Goal: Task Accomplishment & Management: Use online tool/utility

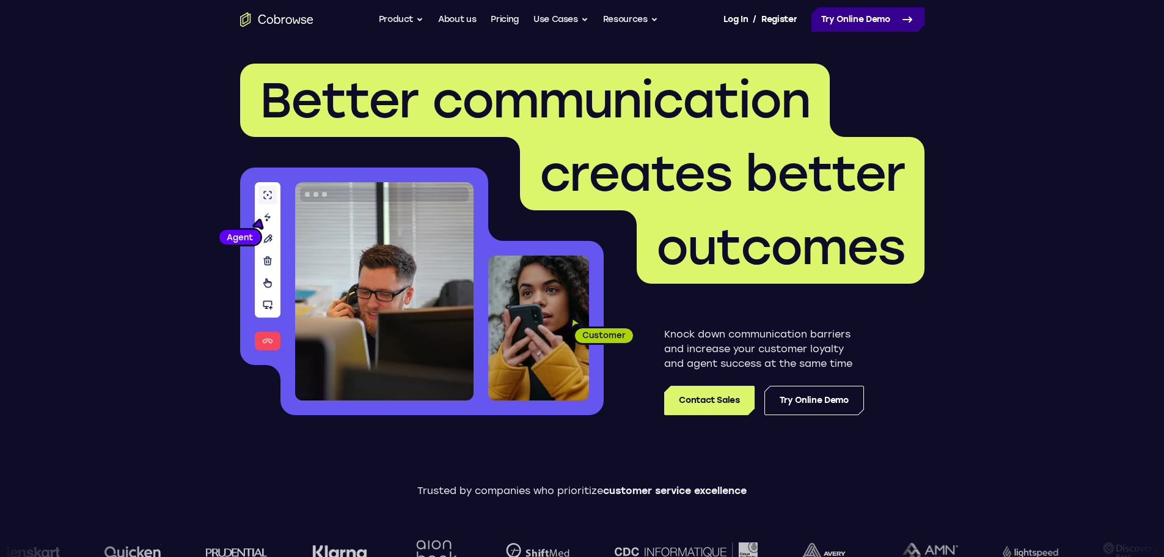
click at [880, 18] on link "Try Online Demo" at bounding box center [867, 19] width 113 height 24
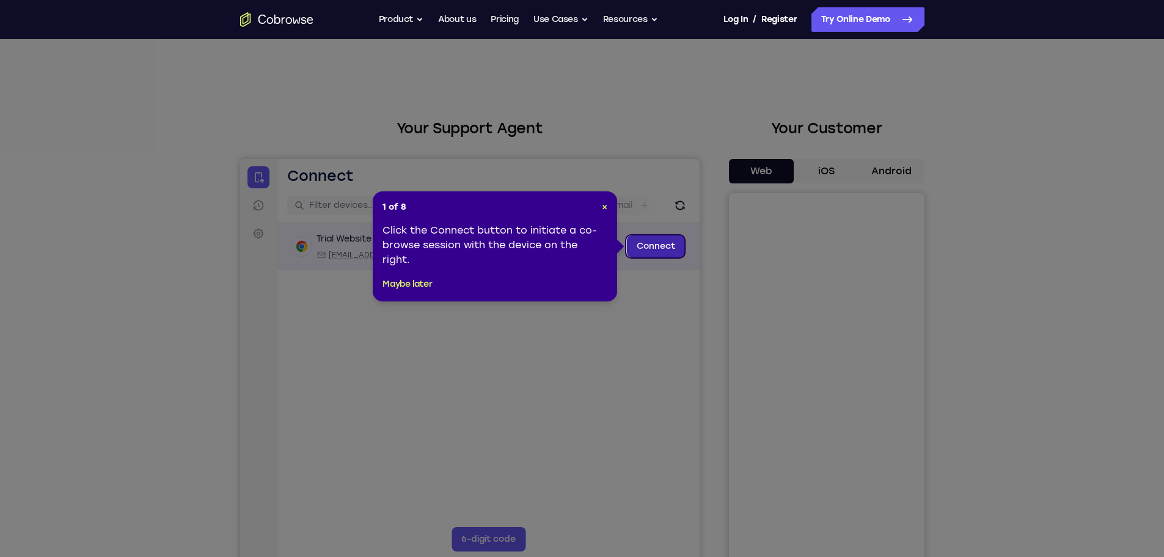
click at [656, 241] on link "Connect" at bounding box center [655, 246] width 58 height 22
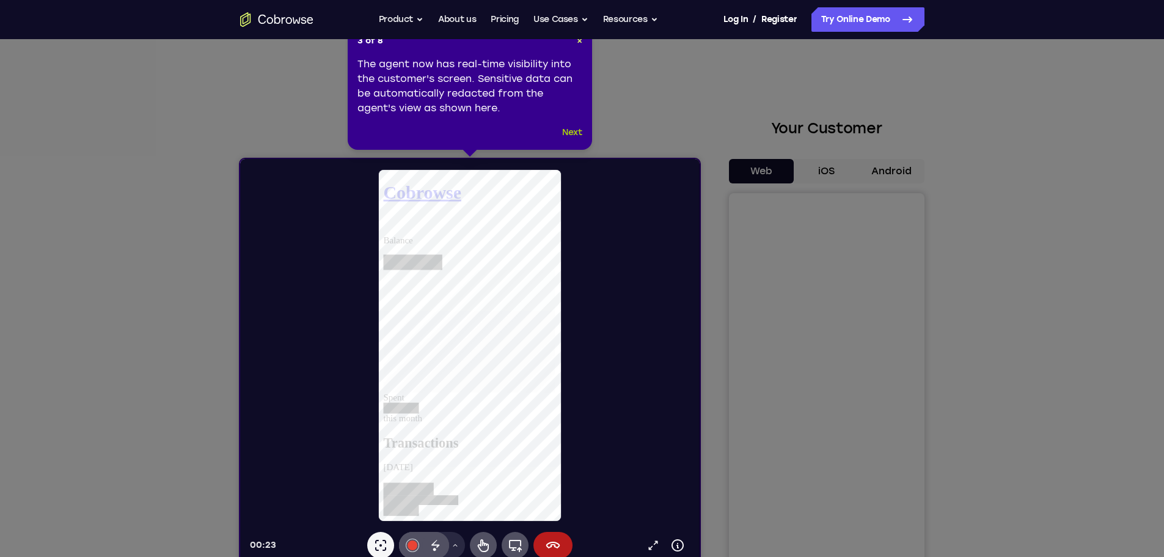
click at [571, 133] on button "Next" at bounding box center [572, 132] width 20 height 15
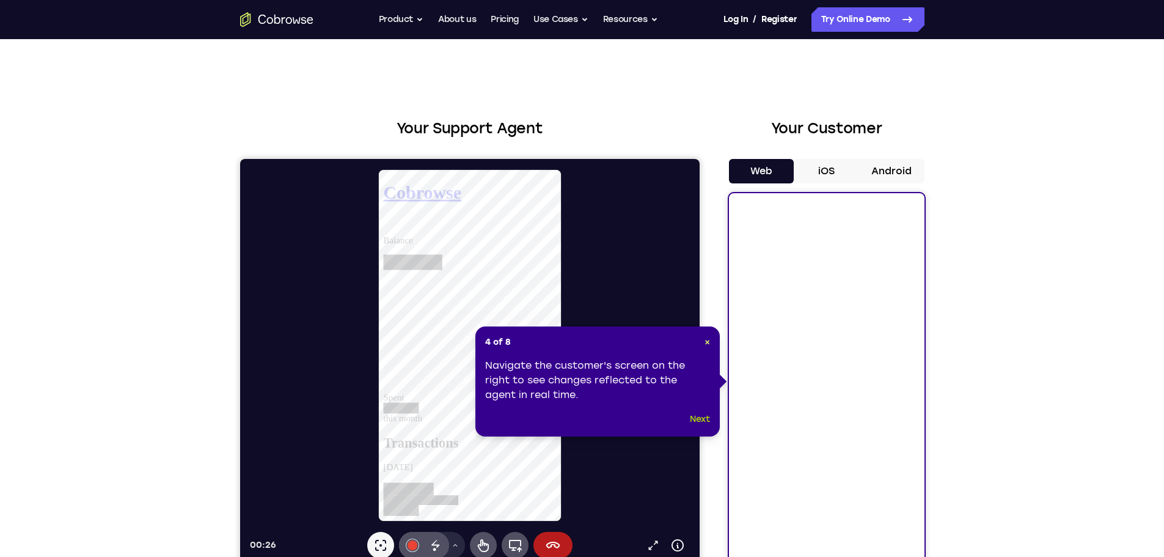
click at [698, 418] on button "Next" at bounding box center [700, 419] width 20 height 15
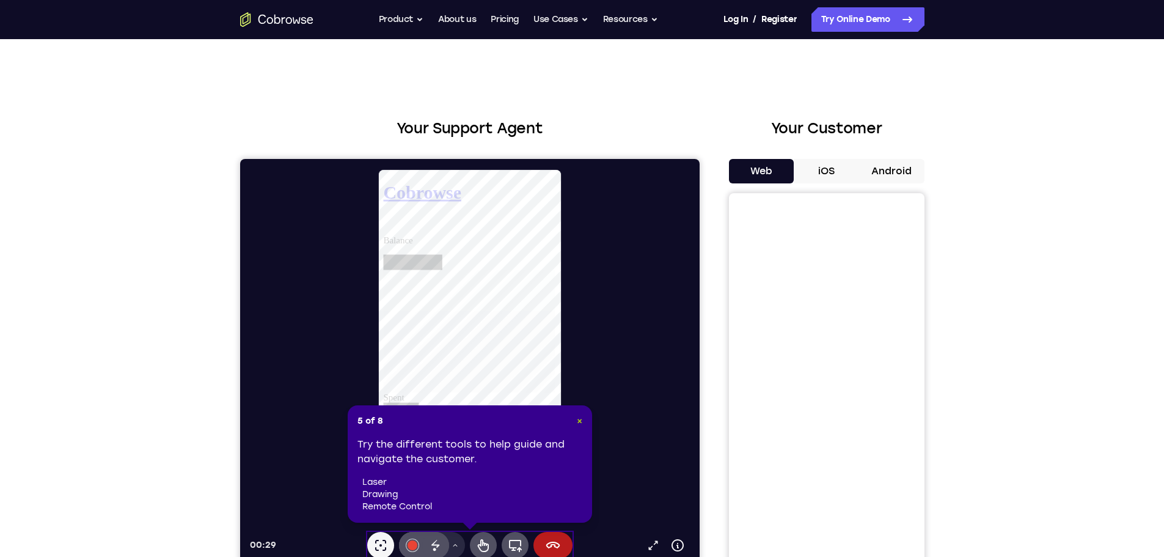
click at [580, 418] on span "×" at bounding box center [579, 420] width 5 height 10
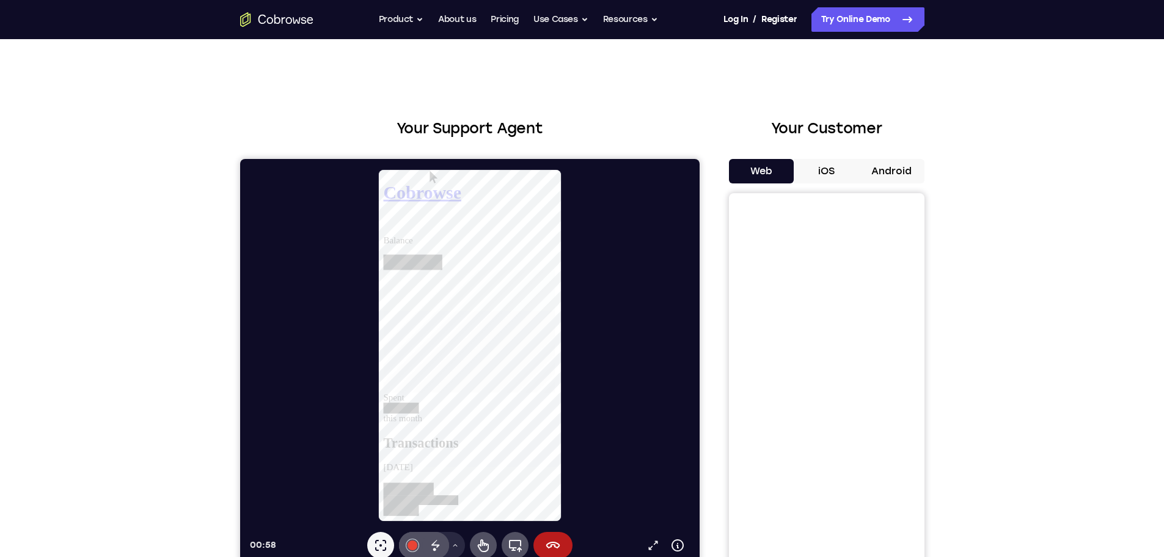
click at [760, 167] on button "Web" at bounding box center [761, 171] width 65 height 24
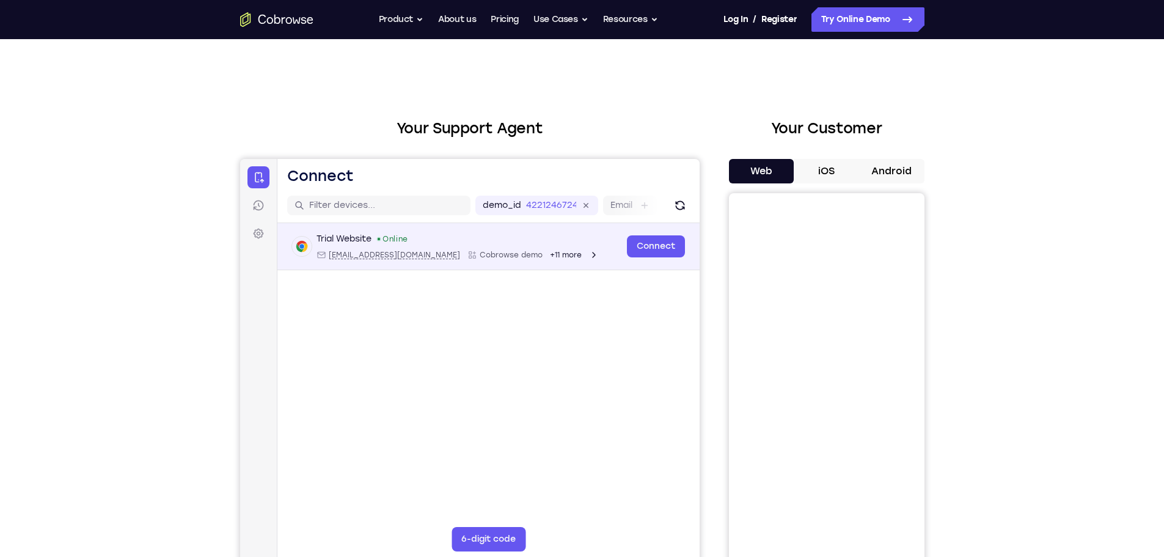
click at [356, 238] on div "Trial Website" at bounding box center [343, 239] width 55 height 12
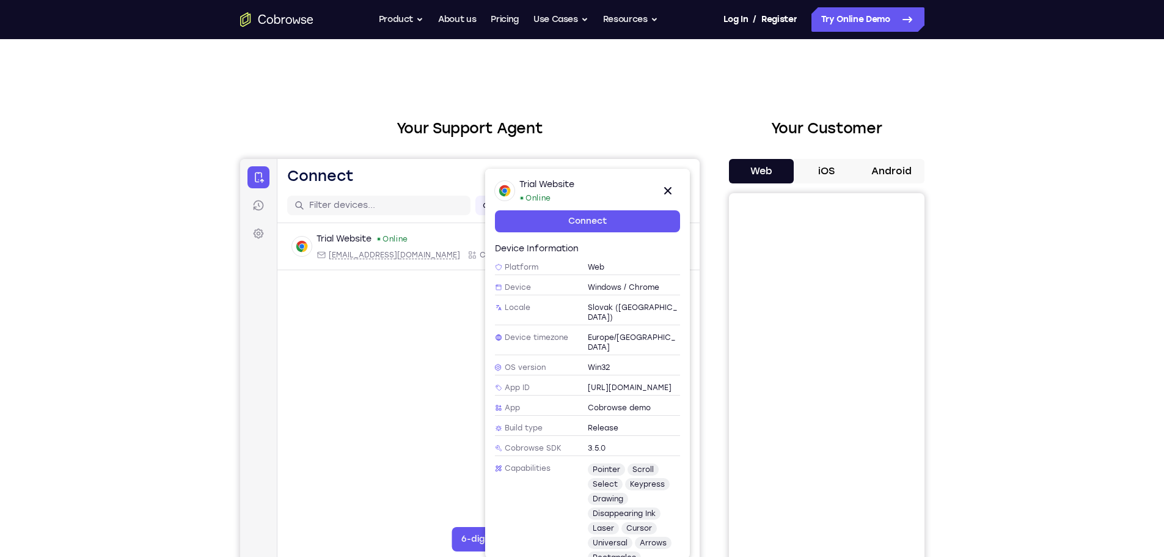
scroll to position [113, 0]
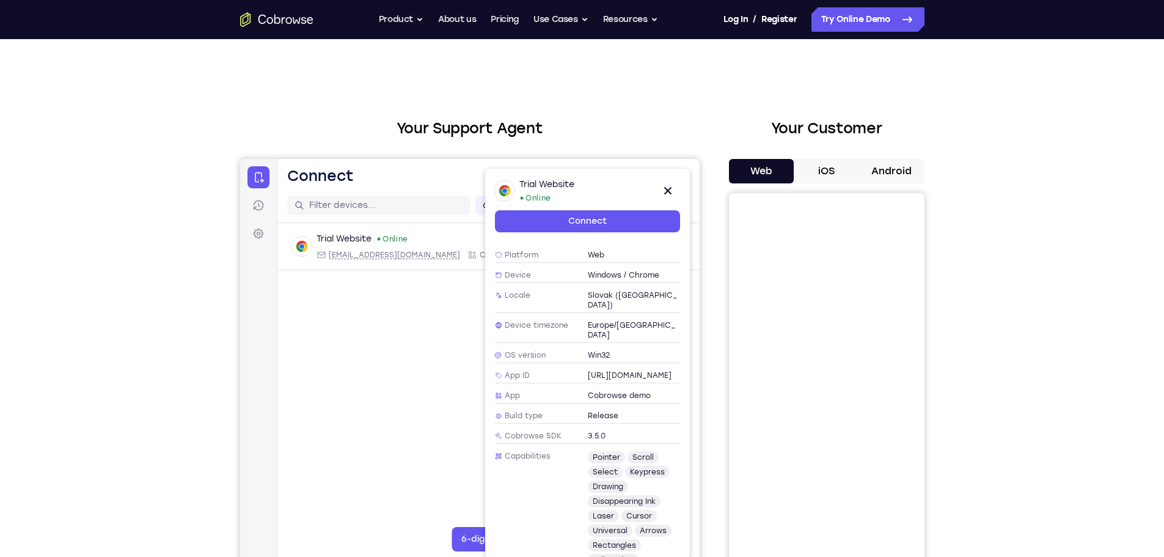
click at [631, 370] on span "[URL][DOMAIN_NAME]" at bounding box center [629, 375] width 84 height 10
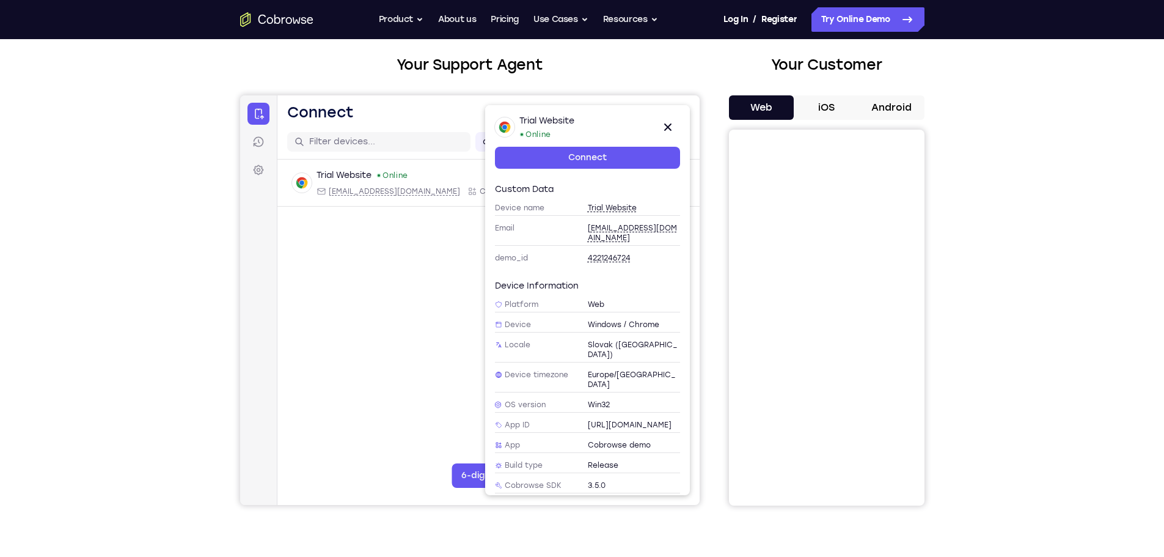
scroll to position [61, 0]
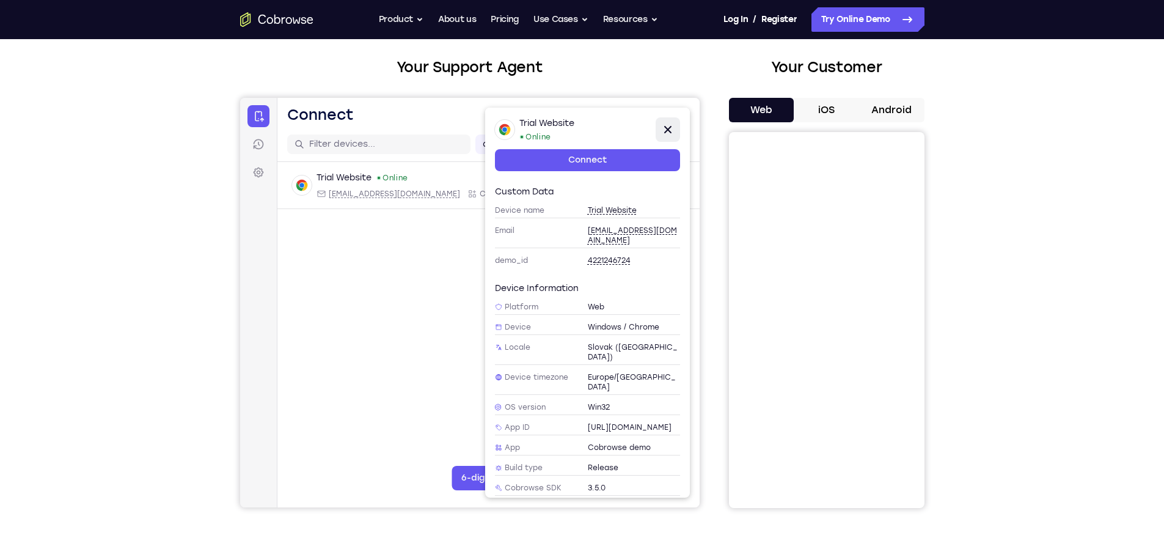
click at [662, 124] on icon at bounding box center [667, 129] width 15 height 15
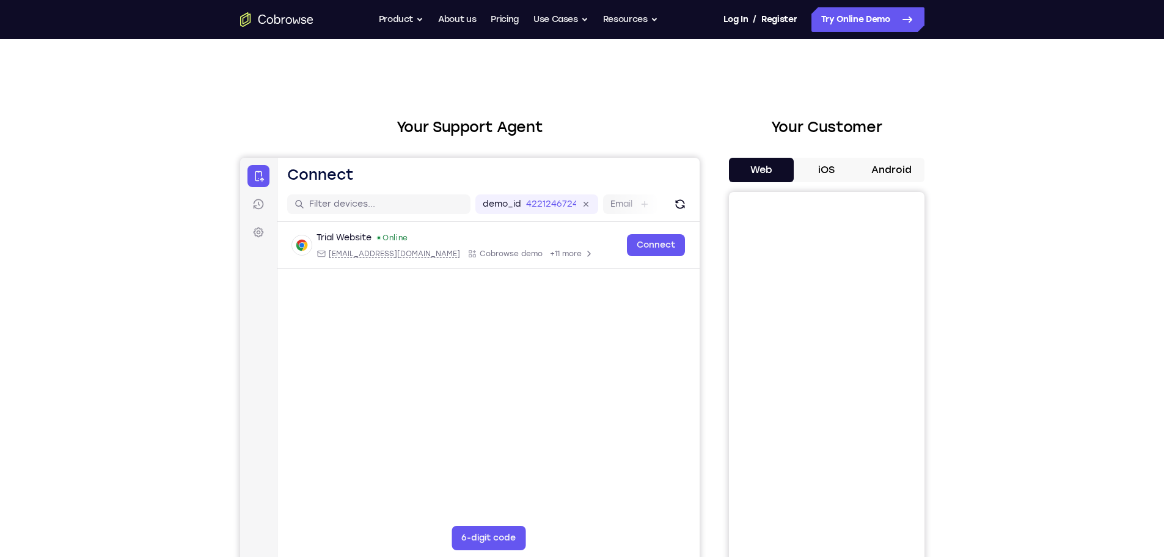
scroll to position [0, 0]
click at [836, 167] on button "iOS" at bounding box center [826, 171] width 65 height 24
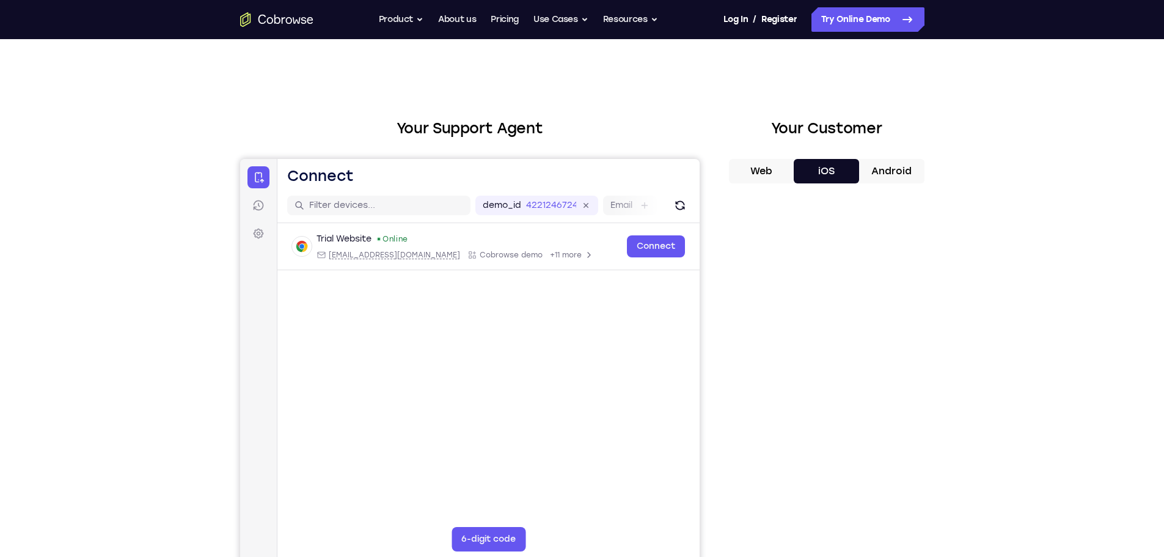
click at [758, 173] on button "Web" at bounding box center [761, 171] width 65 height 24
drag, startPoint x: 614, startPoint y: 208, endPoint x: 498, endPoint y: 213, distance: 116.2
click at [488, 210] on div "demo_id 4221246724 4221246724 Email User ID Device ID Device name" at bounding box center [684, 206] width 419 height 20
click at [684, 205] on icon "Refresh" at bounding box center [679, 205] width 12 height 12
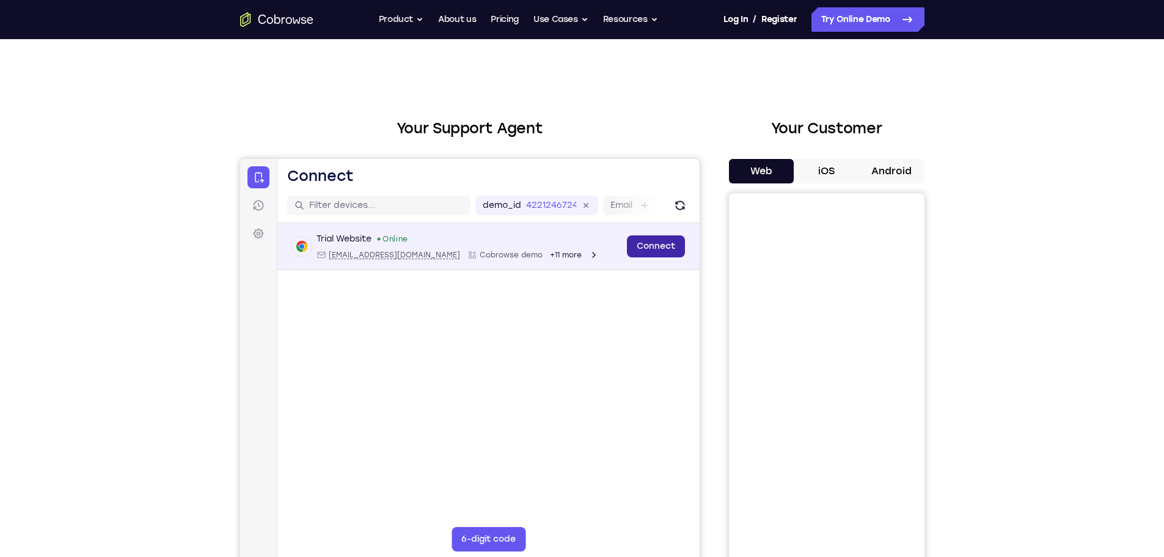
click at [661, 246] on link "Connect" at bounding box center [655, 246] width 58 height 22
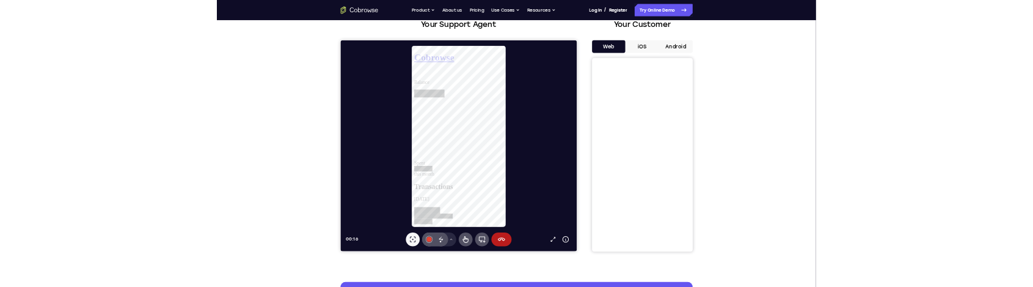
scroll to position [61, 0]
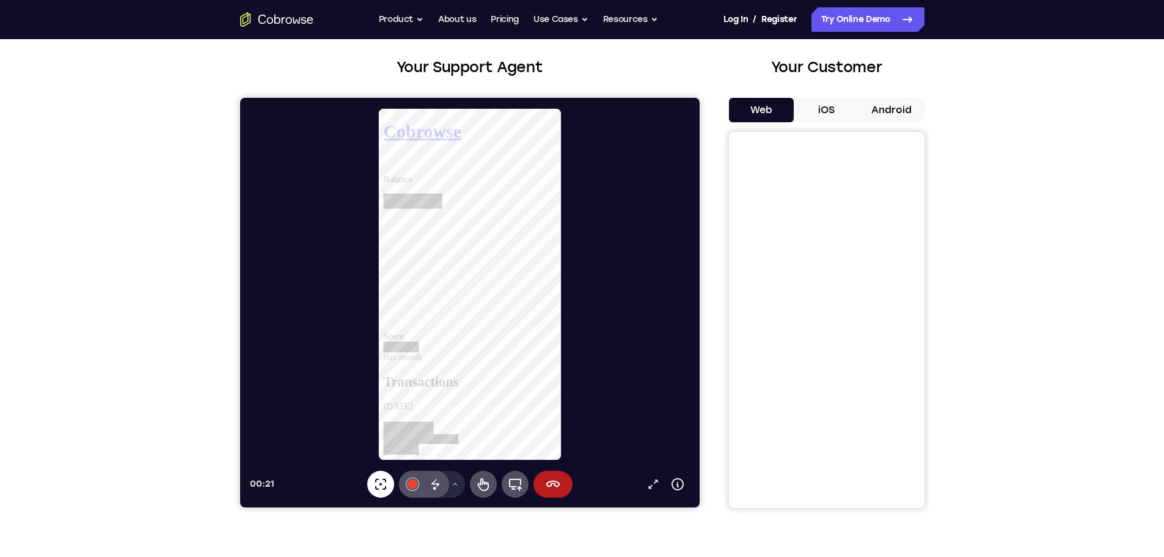
click at [384, 481] on icon at bounding box center [380, 484] width 15 height 15
click at [516, 481] on icon at bounding box center [514, 484] width 15 height 15
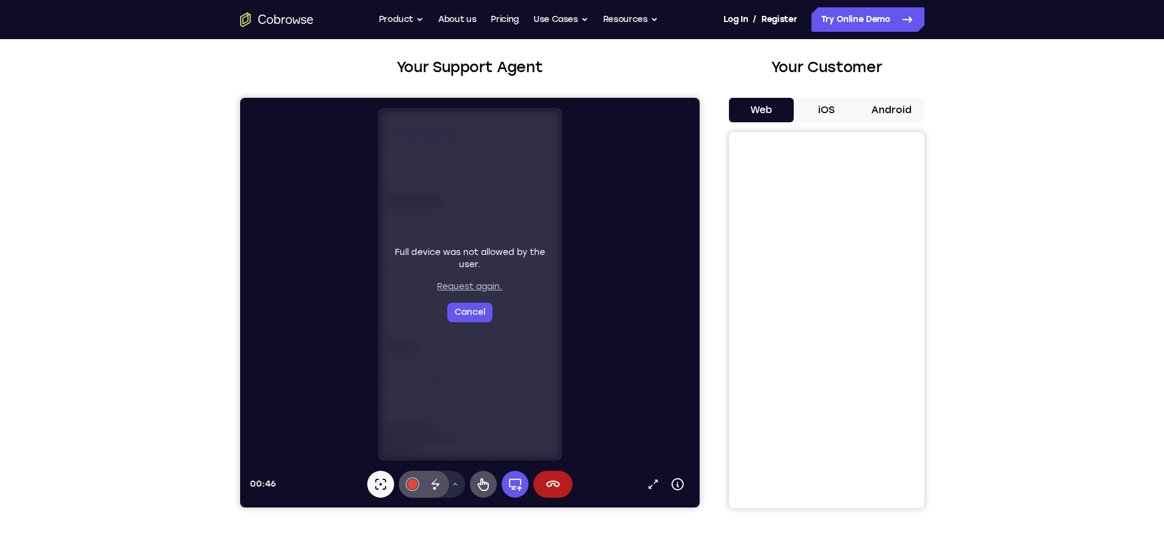
click at [480, 287] on button "Request again." at bounding box center [468, 286] width 65 height 12
click at [486, 286] on button "Request again." at bounding box center [468, 286] width 65 height 12
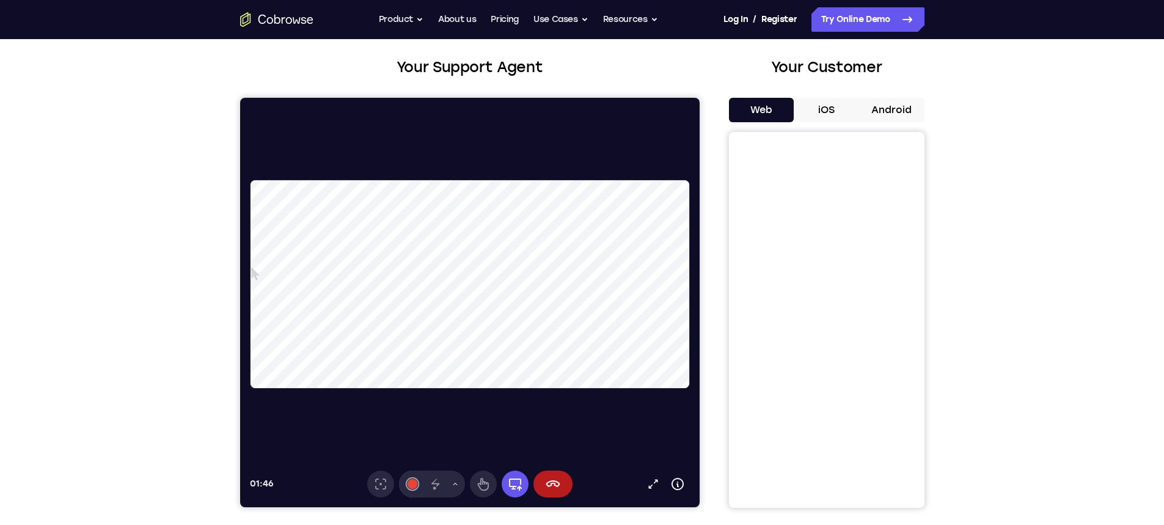
click at [580, 222] on video at bounding box center [458, 284] width 417 height 209
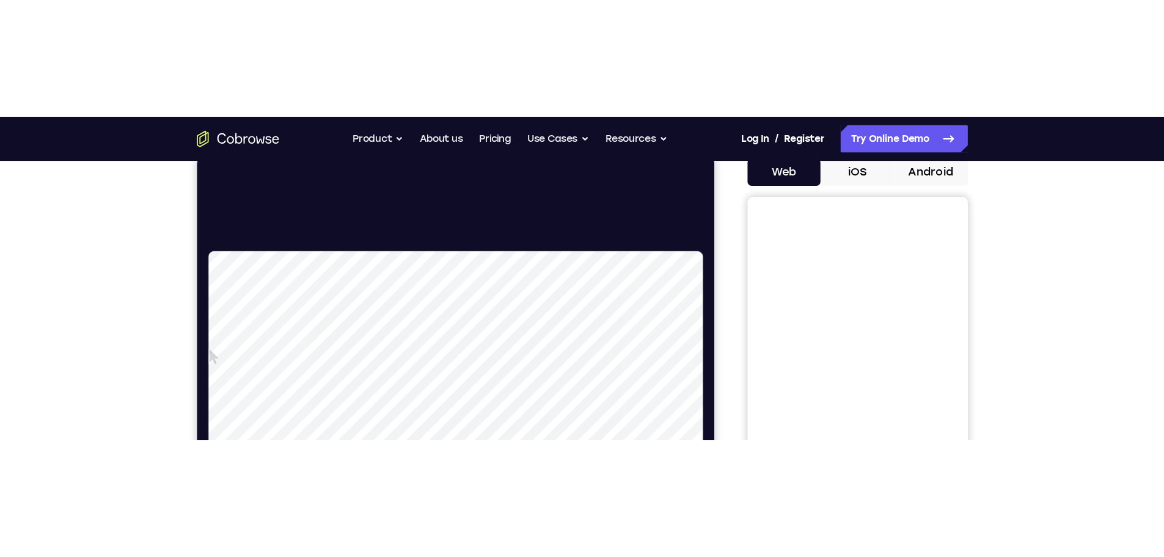
scroll to position [183, 0]
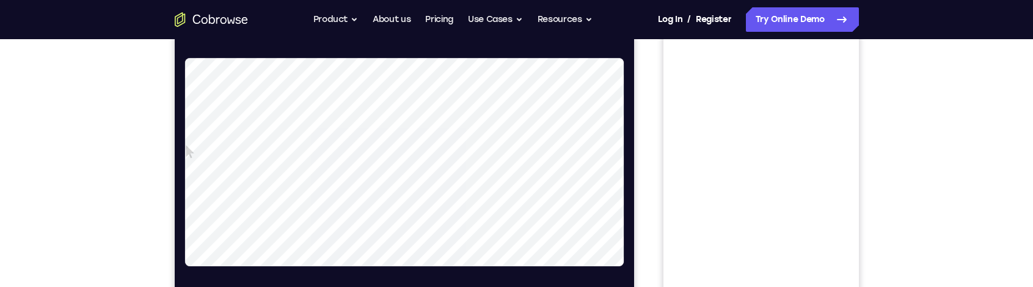
click at [460, 93] on video at bounding box center [393, 162] width 417 height 209
click at [591, 88] on video at bounding box center [393, 162] width 417 height 209
click at [343, 215] on video at bounding box center [393, 162] width 417 height 209
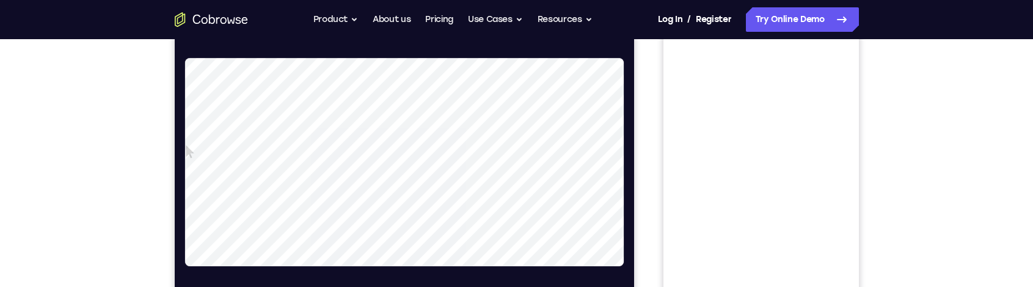
click at [343, 215] on video at bounding box center [393, 162] width 417 height 209
click at [415, 216] on video at bounding box center [393, 162] width 417 height 209
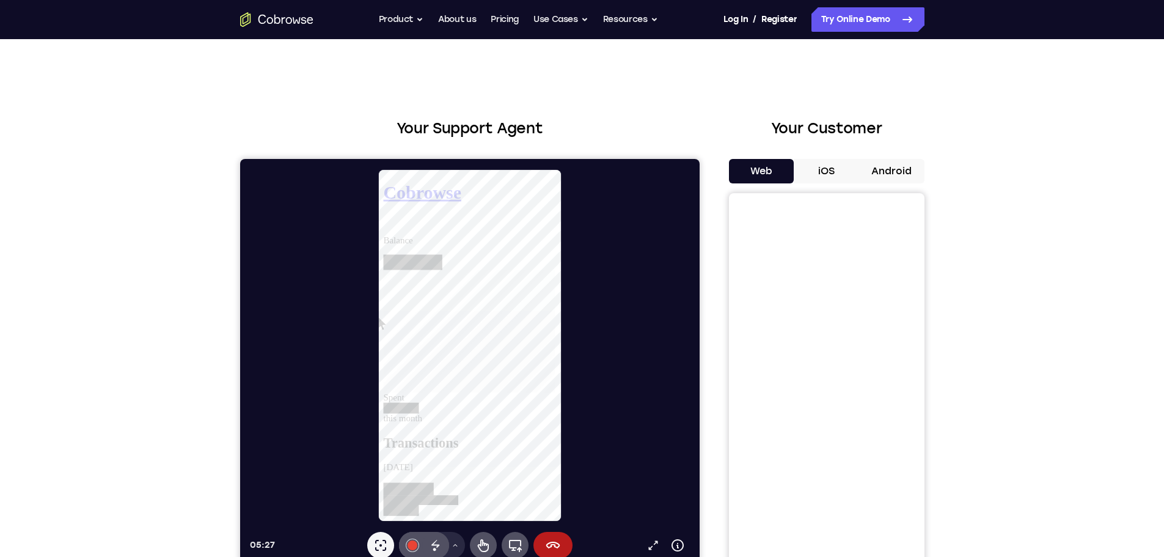
scroll to position [0, 0]
click at [485, 547] on icon at bounding box center [482, 545] width 15 height 15
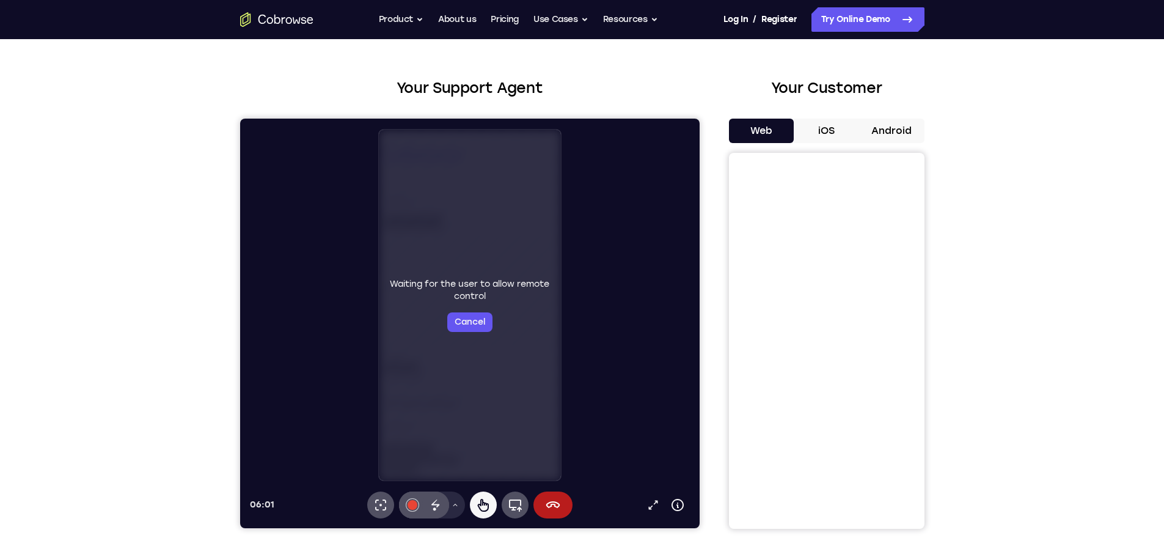
scroll to position [61, 0]
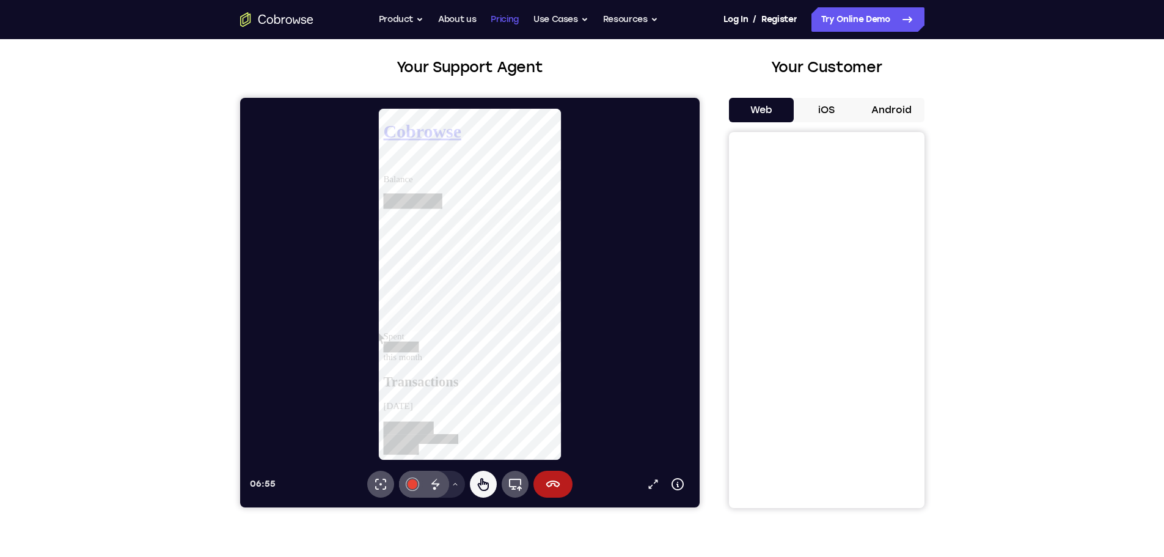
click at [506, 19] on link "Pricing" at bounding box center [505, 19] width 28 height 24
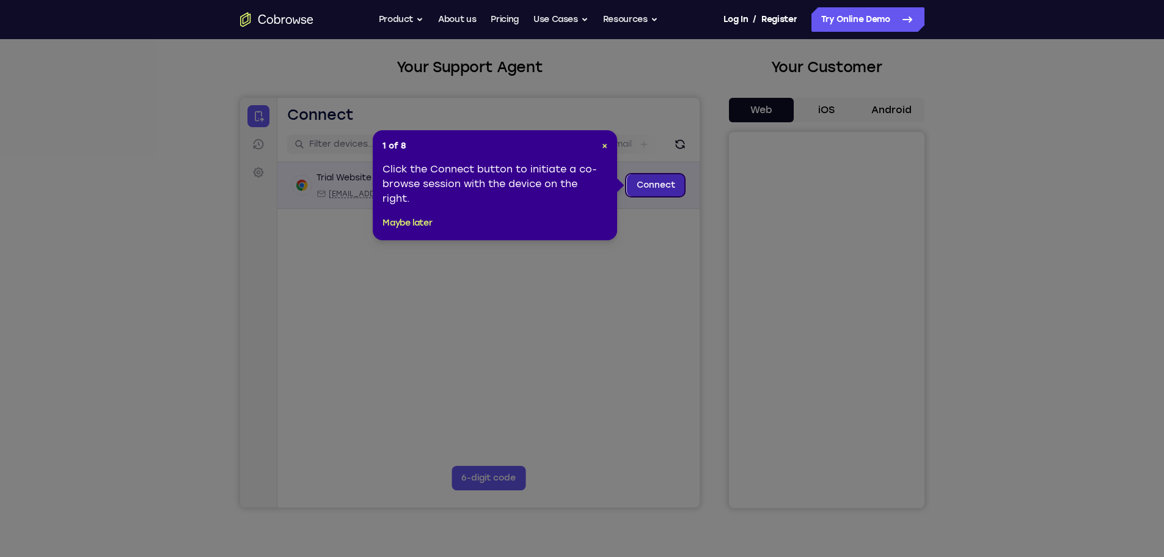
click at [659, 184] on link "Connect" at bounding box center [655, 185] width 58 height 22
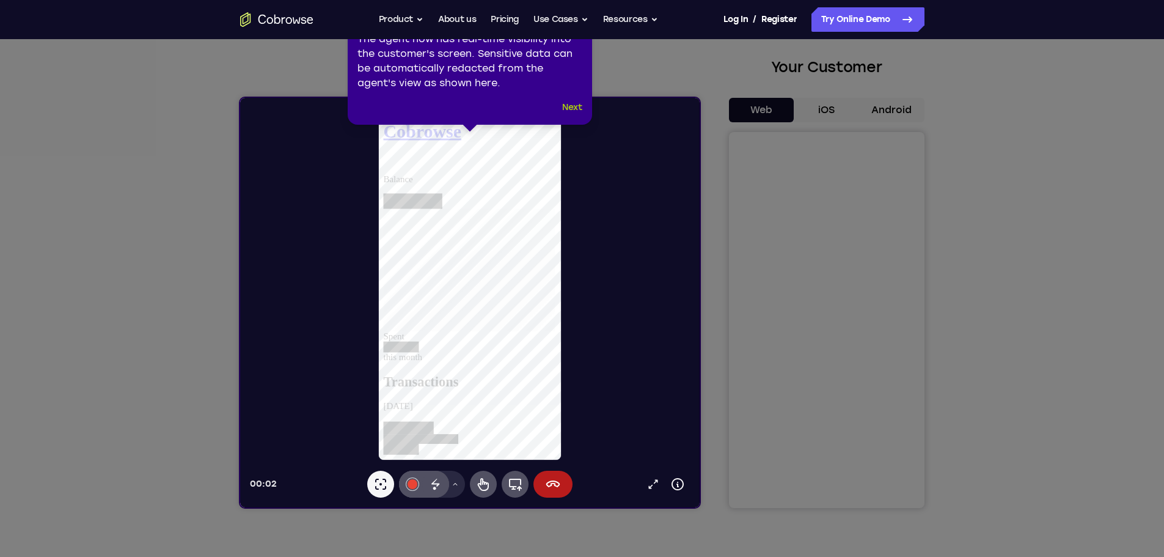
click at [568, 104] on button "Next" at bounding box center [572, 107] width 20 height 15
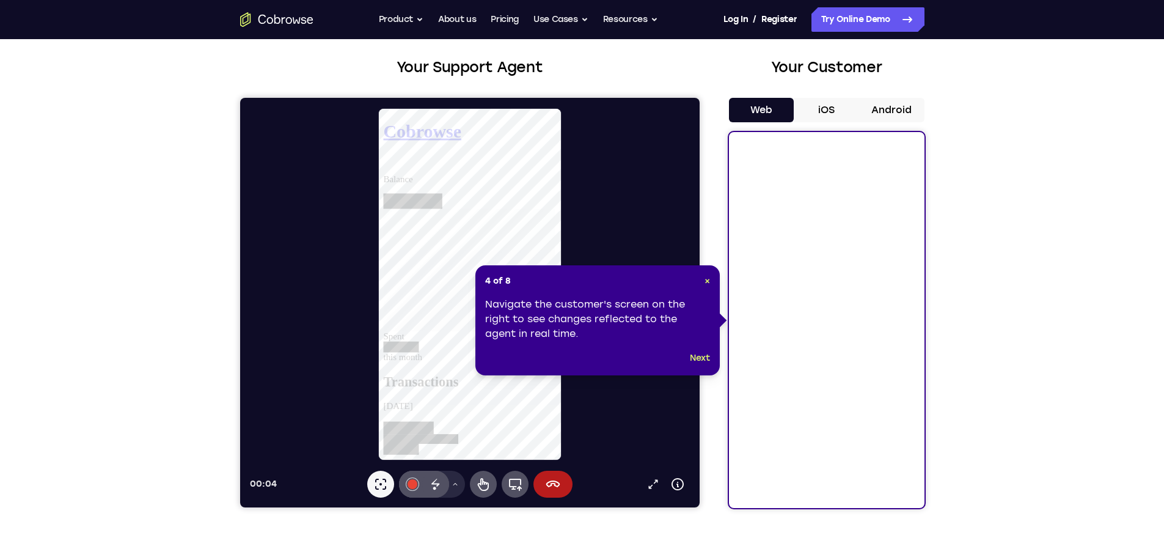
click at [703, 356] on button "Next" at bounding box center [700, 358] width 20 height 15
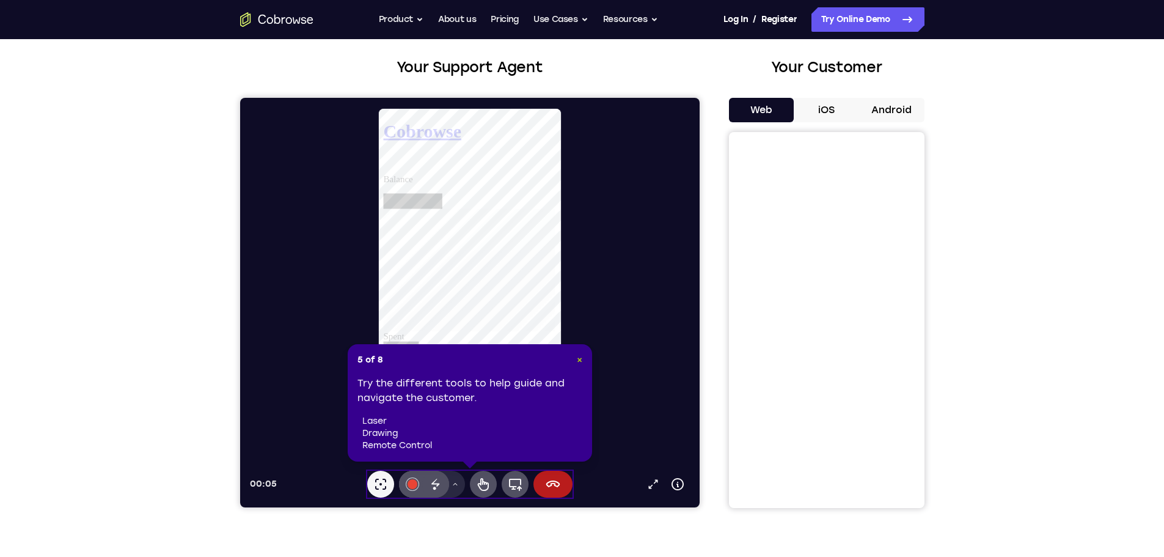
click at [580, 359] on span "×" at bounding box center [579, 359] width 5 height 10
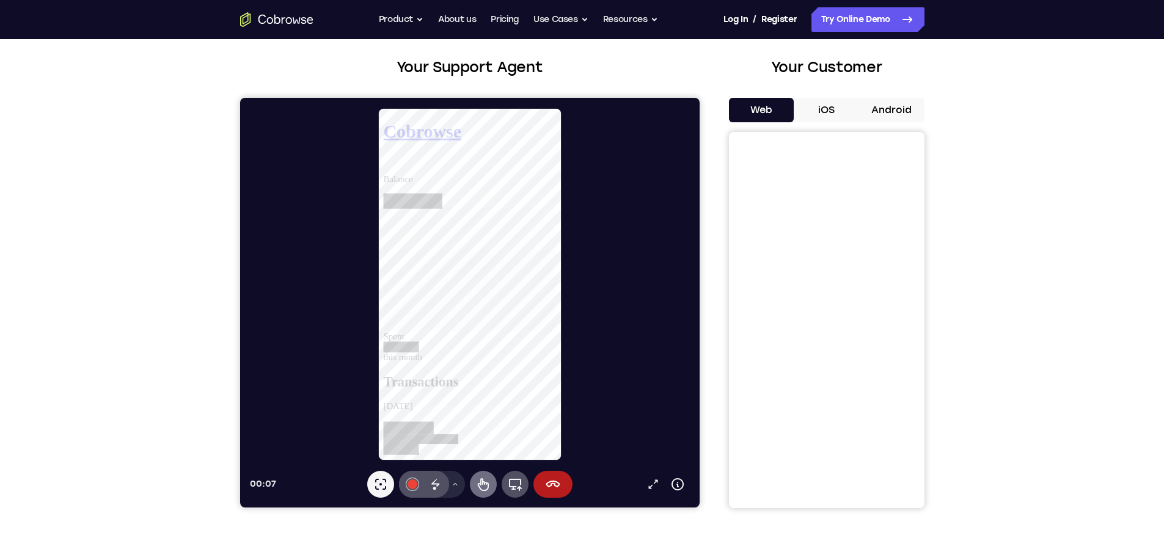
click at [483, 484] on icon at bounding box center [482, 484] width 15 height 15
click at [421, 357] on div at bounding box center [402, 363] width 38 height 12
click at [455, 486] on icon at bounding box center [454, 483] width 7 height 7
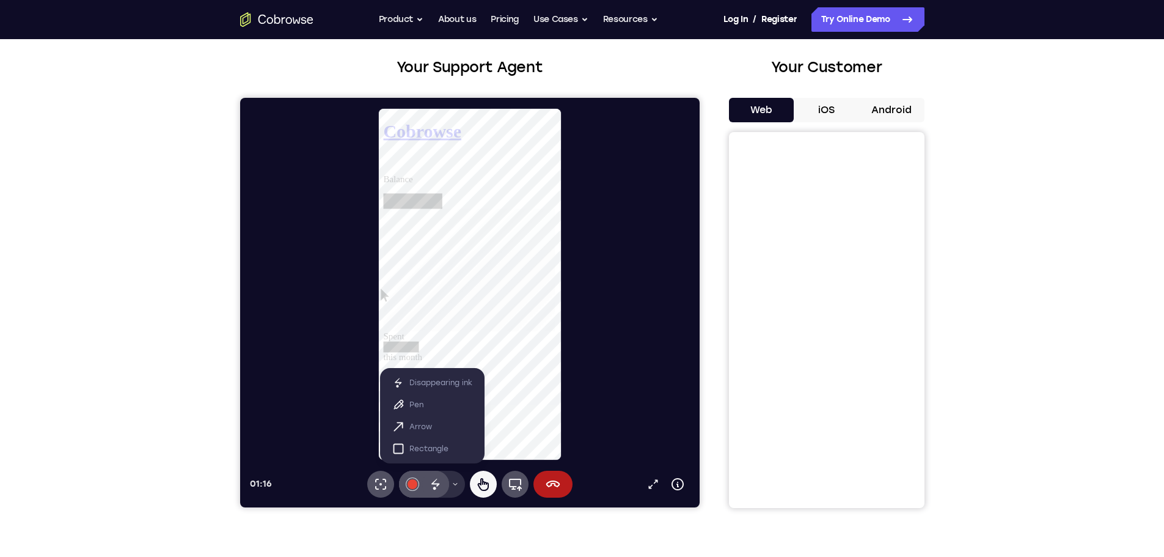
click at [456, 483] on icon at bounding box center [454, 483] width 7 height 7
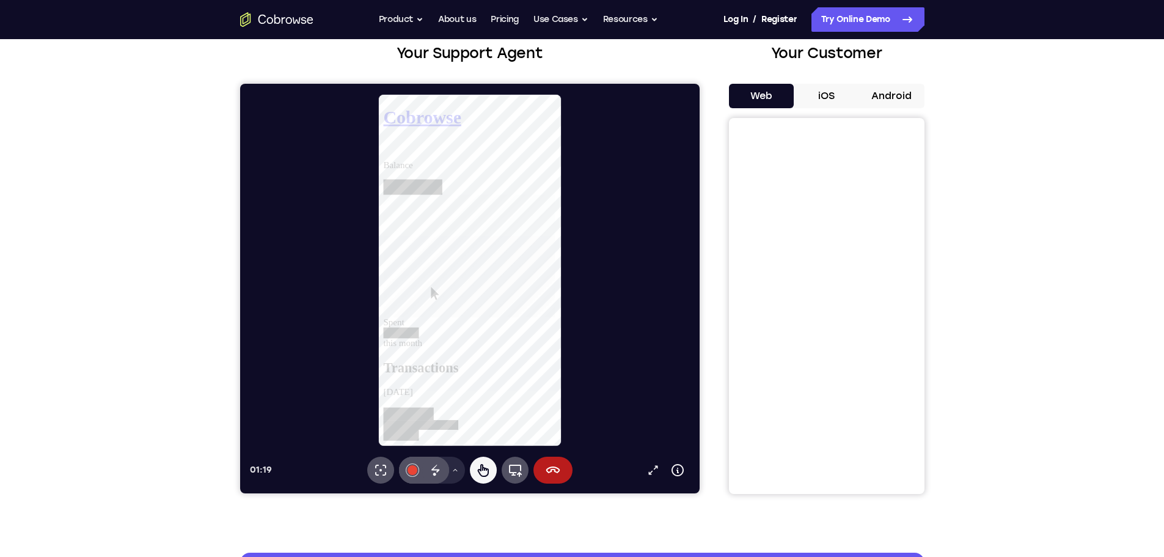
scroll to position [61, 0]
